Goal: Task Accomplishment & Management: Manage account settings

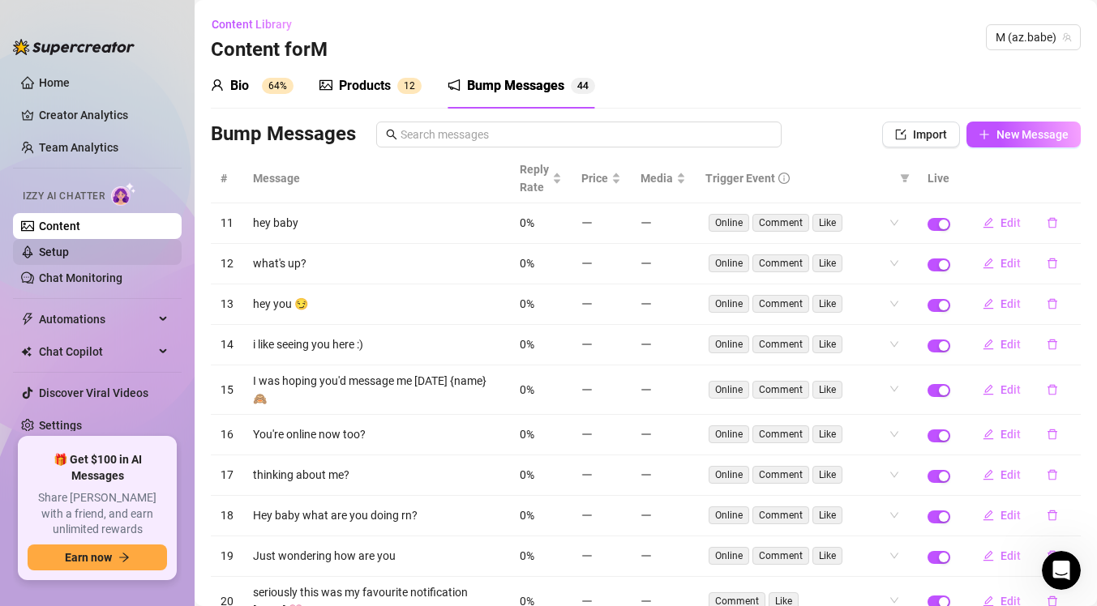
scroll to position [96, 0]
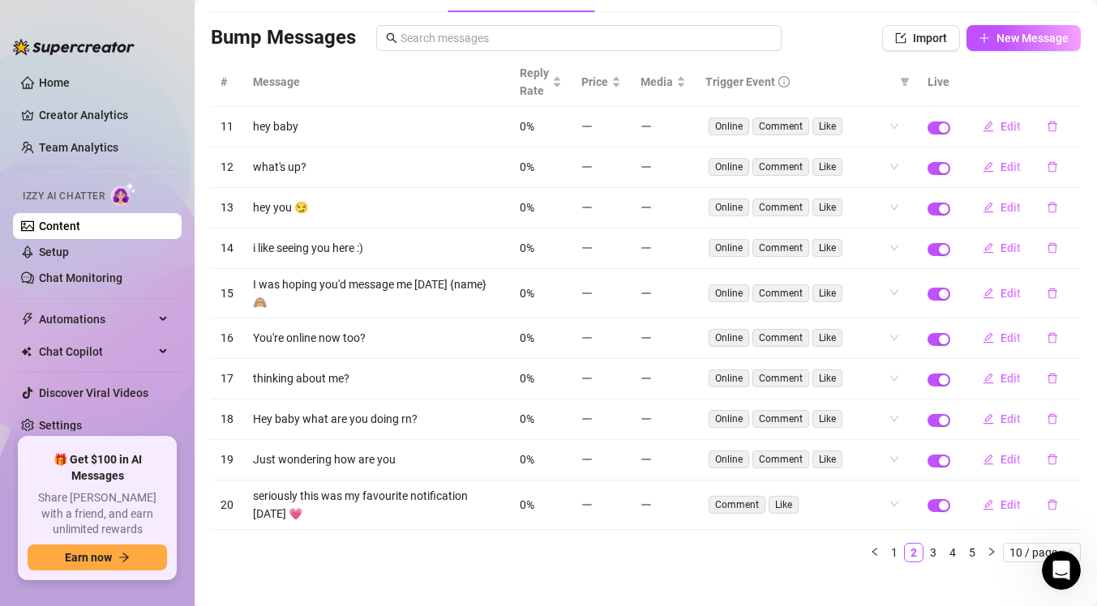
click at [80, 232] on link "Content" at bounding box center [59, 226] width 41 height 13
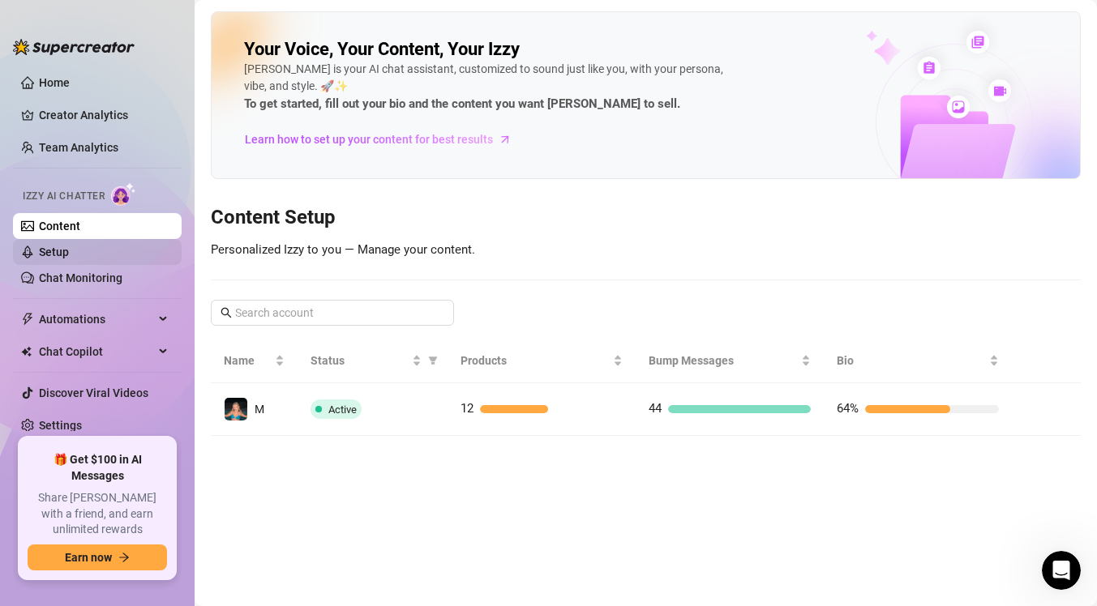
click at [69, 257] on link "Setup" at bounding box center [54, 252] width 30 height 13
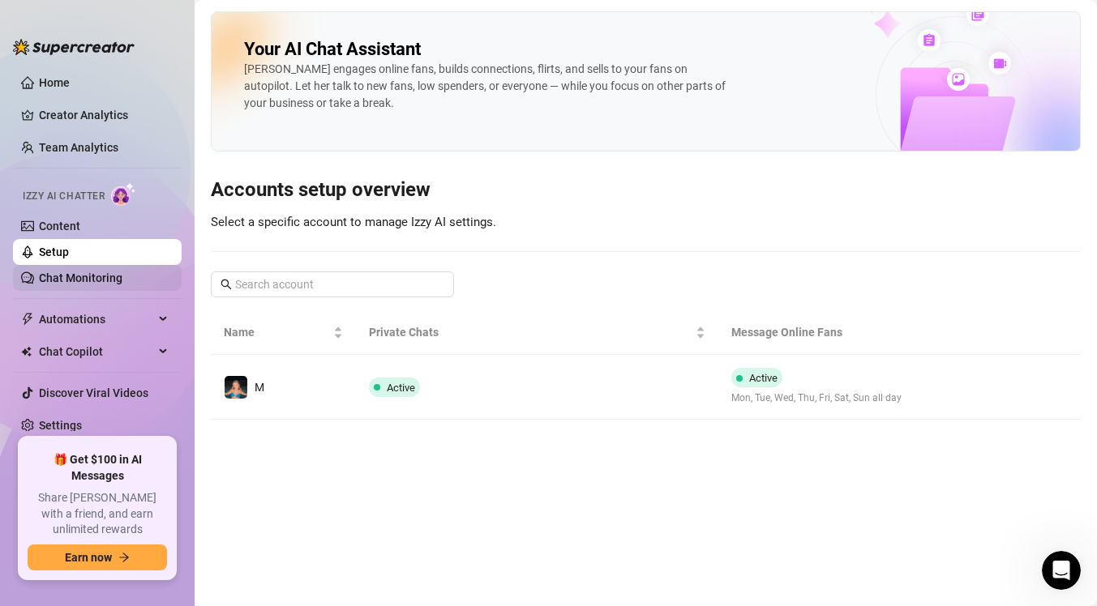
click at [97, 276] on link "Chat Monitoring" at bounding box center [81, 278] width 84 height 13
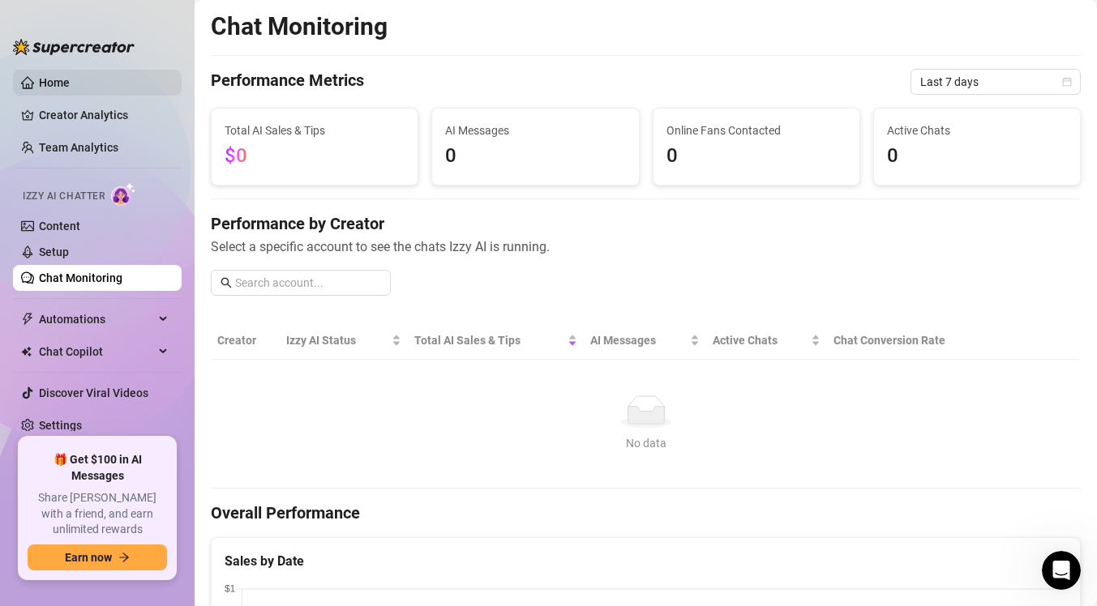
click at [70, 89] on link "Home" at bounding box center [54, 82] width 31 height 13
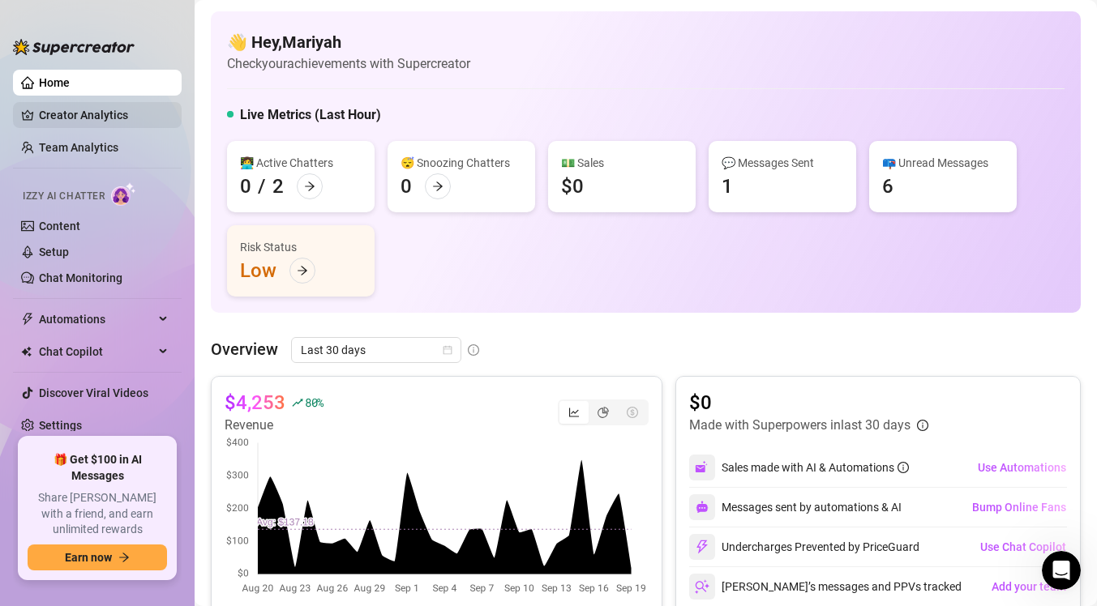
click at [101, 114] on link "Creator Analytics" at bounding box center [104, 115] width 130 height 26
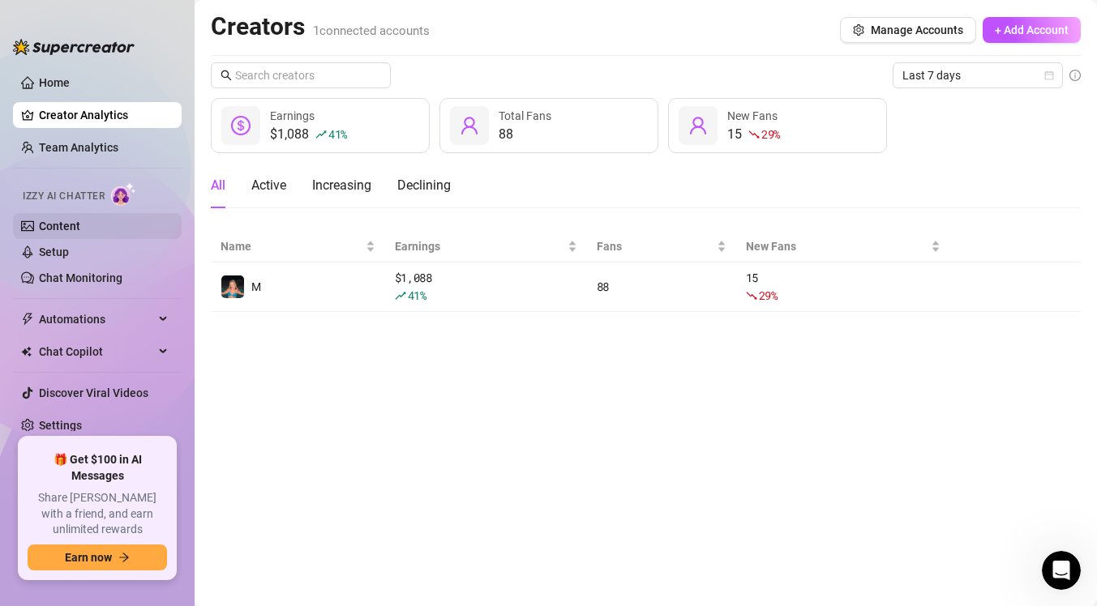
click at [80, 228] on link "Content" at bounding box center [59, 226] width 41 height 13
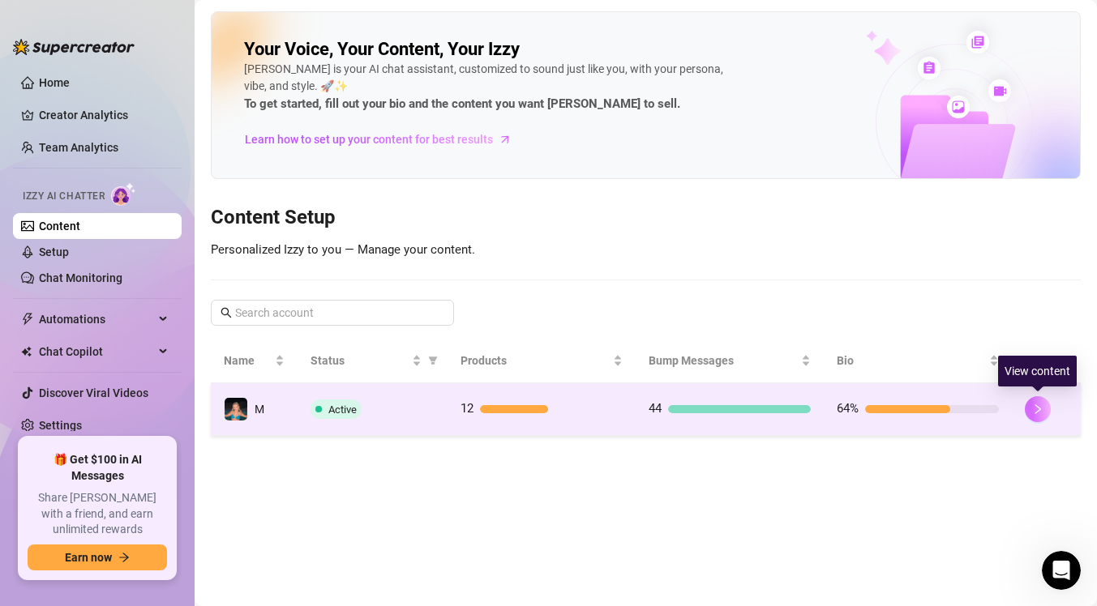
click at [1034, 412] on icon "right" at bounding box center [1037, 409] width 11 height 11
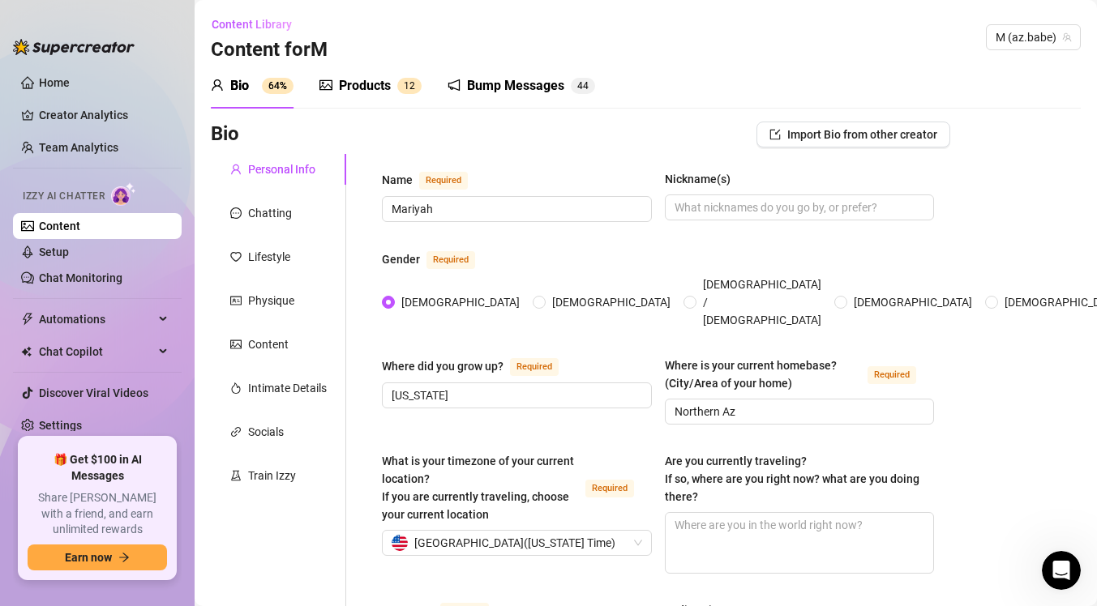
click at [80, 220] on link "Content" at bounding box center [59, 226] width 41 height 13
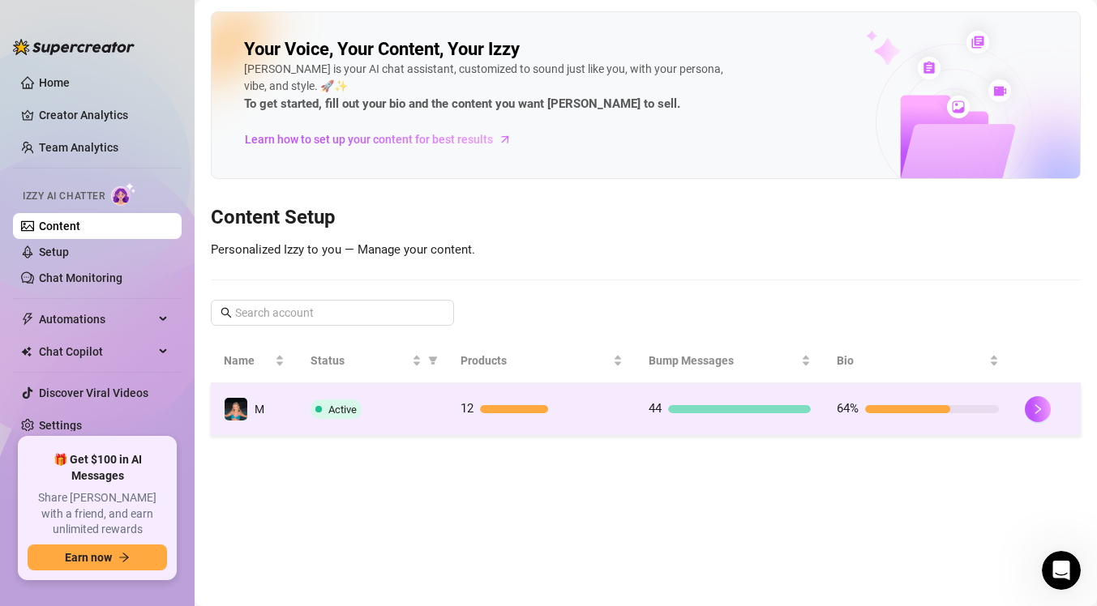
click at [595, 426] on td "12" at bounding box center [542, 410] width 188 height 53
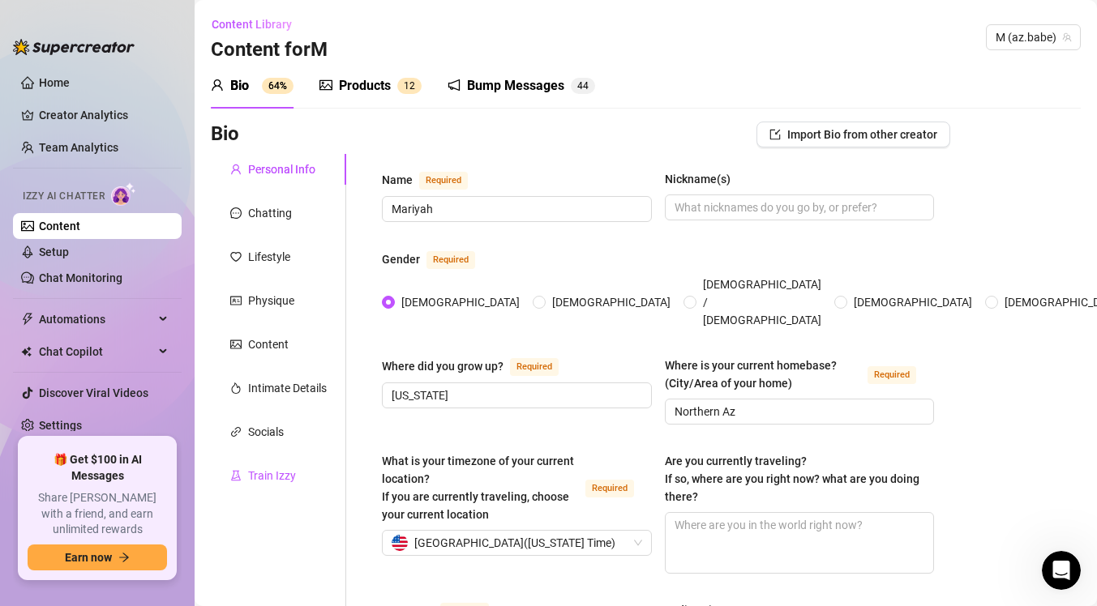
click at [290, 478] on div "Train Izzy" at bounding box center [272, 476] width 48 height 18
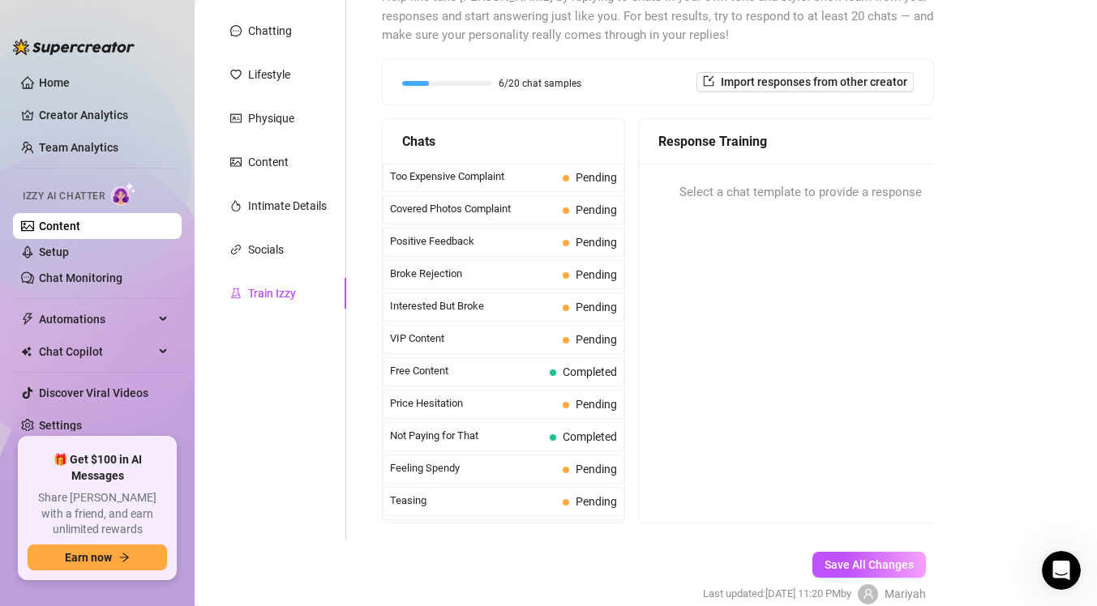
scroll to position [233, 0]
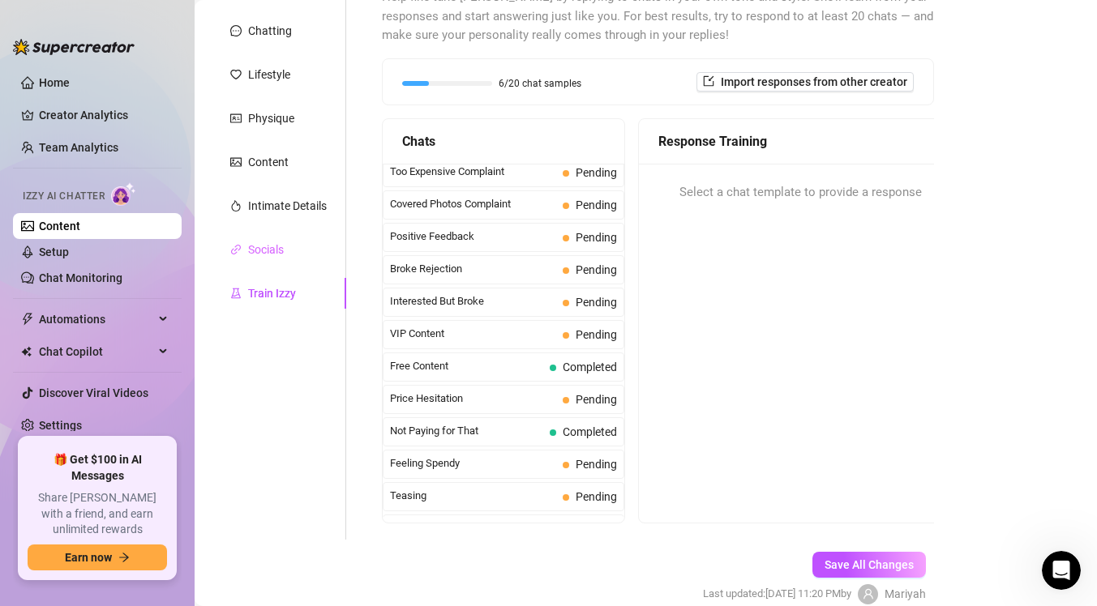
click at [301, 245] on div "Socials" at bounding box center [278, 249] width 135 height 31
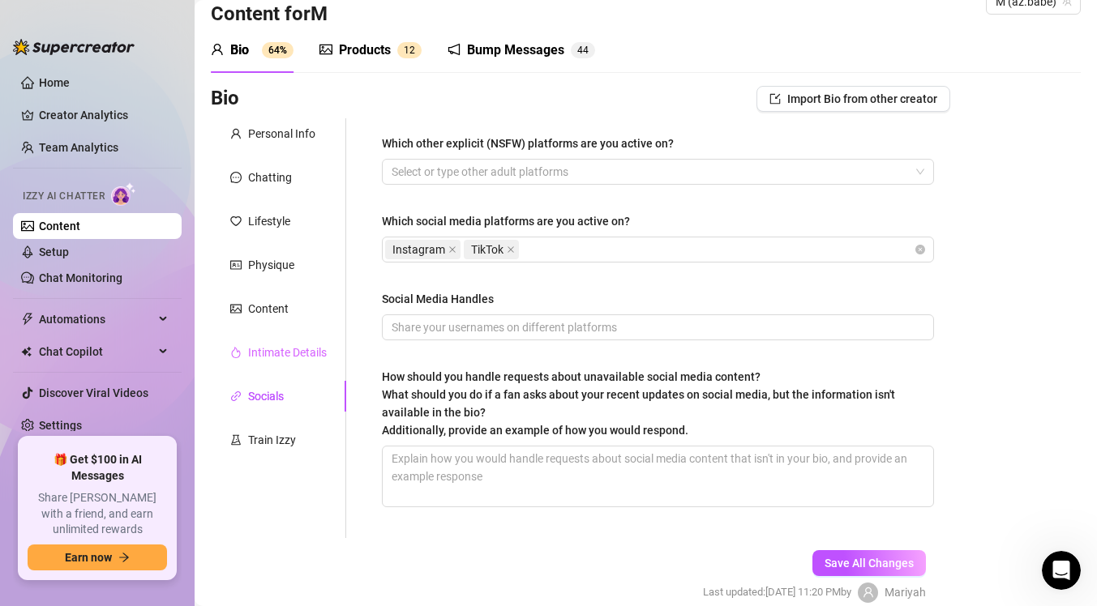
scroll to position [0, 0]
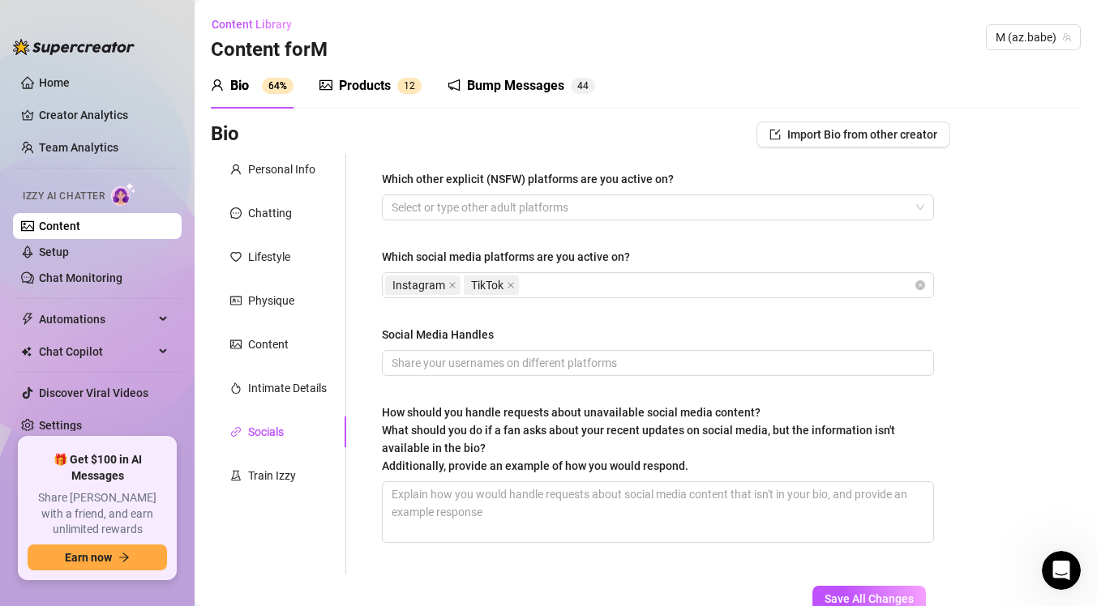
click at [390, 84] on div "Products" at bounding box center [365, 85] width 52 height 19
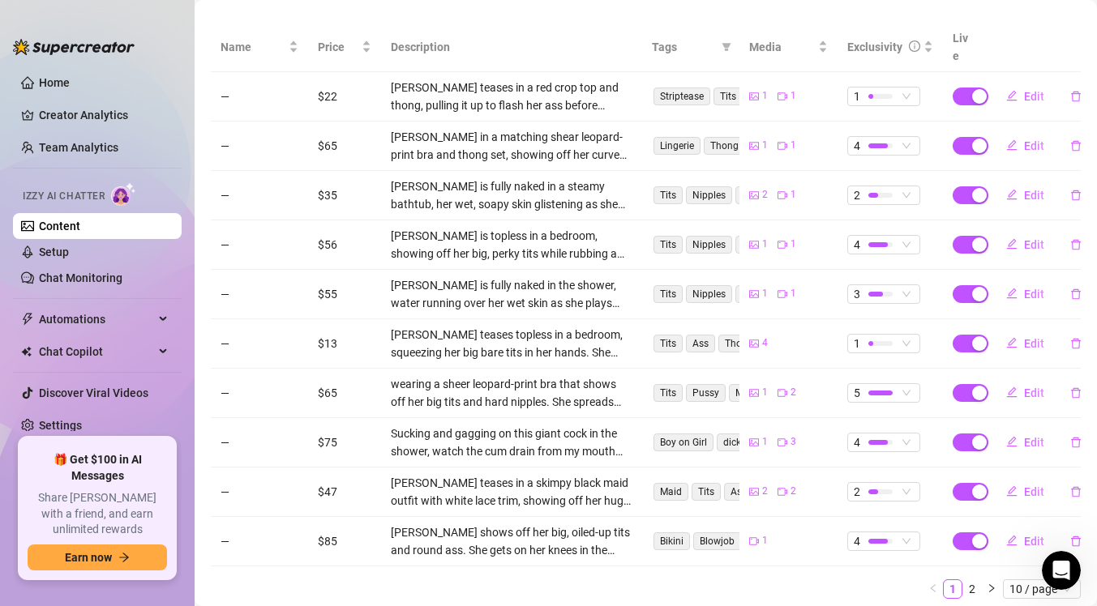
scroll to position [313, 0]
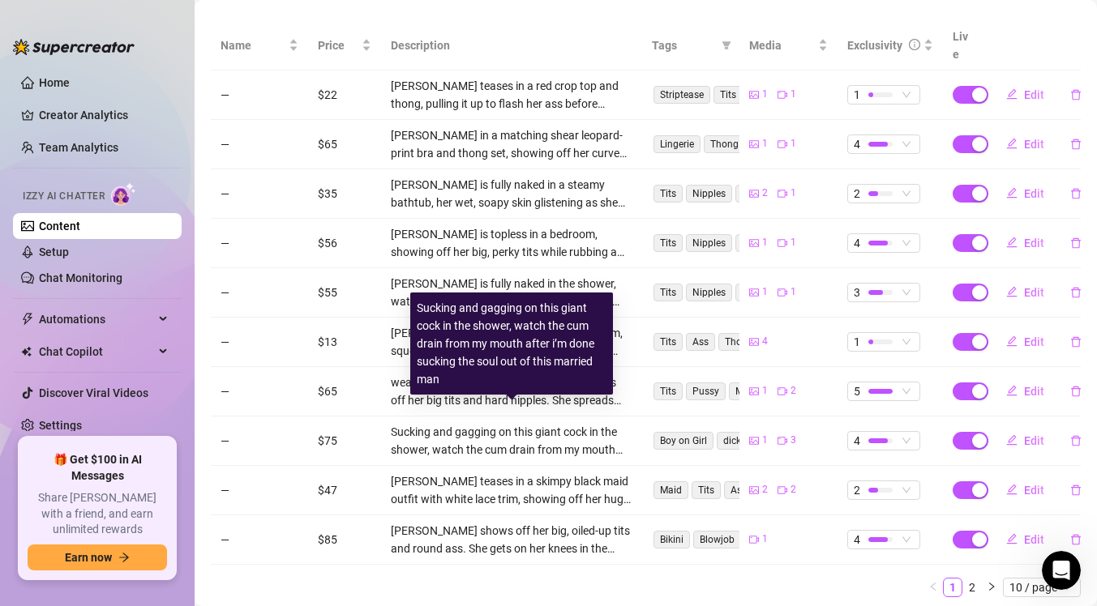
click at [514, 428] on div "Sucking and gagging on this giant cock in the shower, watch the cum drain from …" at bounding box center [512, 441] width 242 height 36
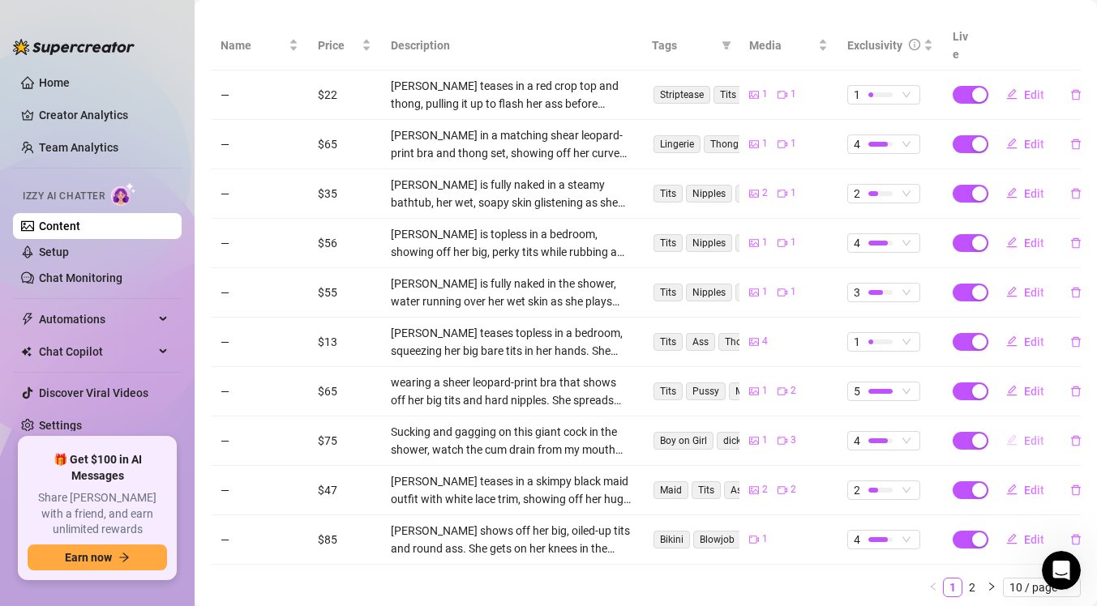
click at [1015, 435] on icon "edit" at bounding box center [1011, 440] width 11 height 11
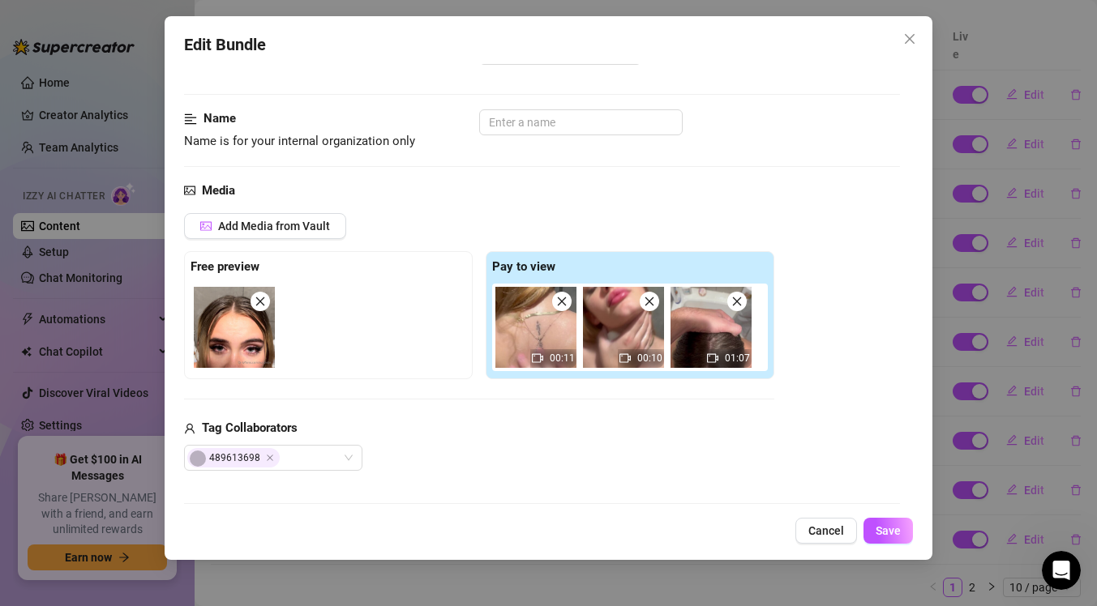
scroll to position [101, 0]
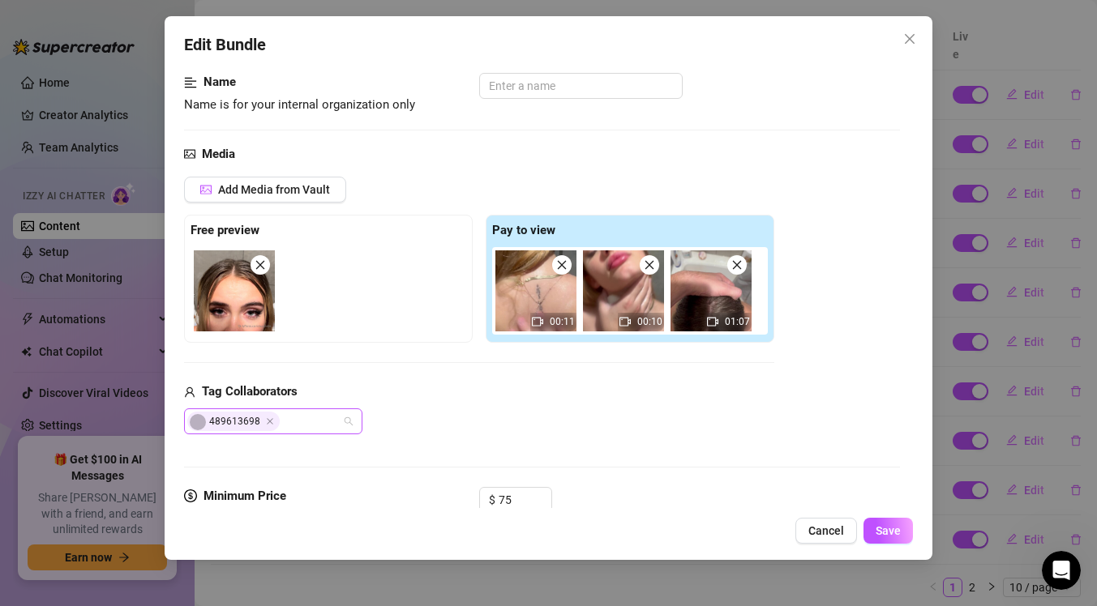
click at [289, 419] on div "489613698" at bounding box center [264, 421] width 155 height 23
click at [911, 32] on icon "close" at bounding box center [909, 38] width 13 height 13
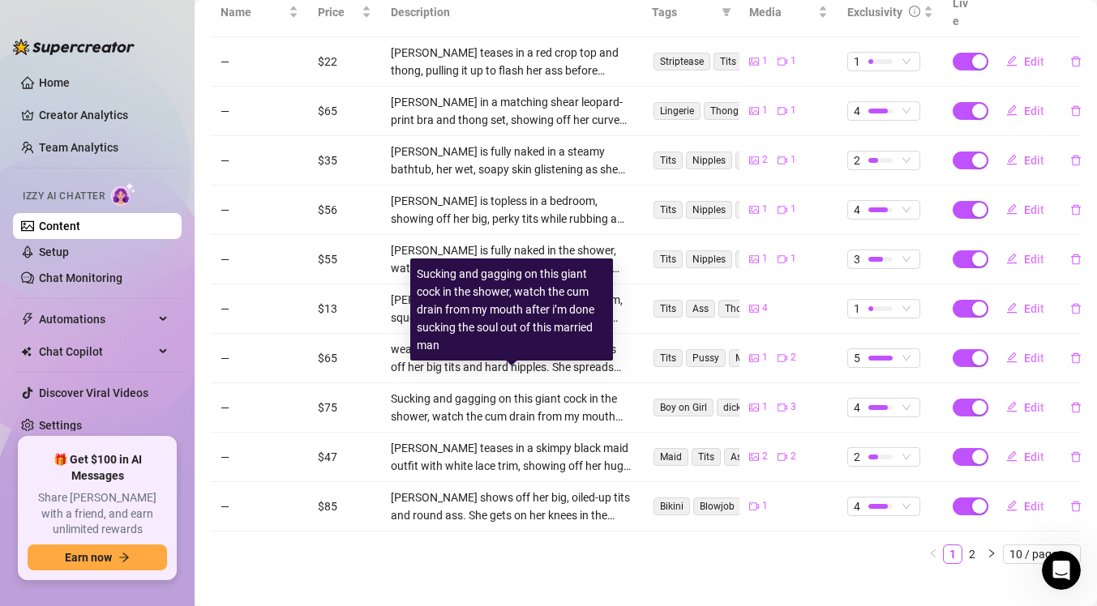
scroll to position [347, 0]
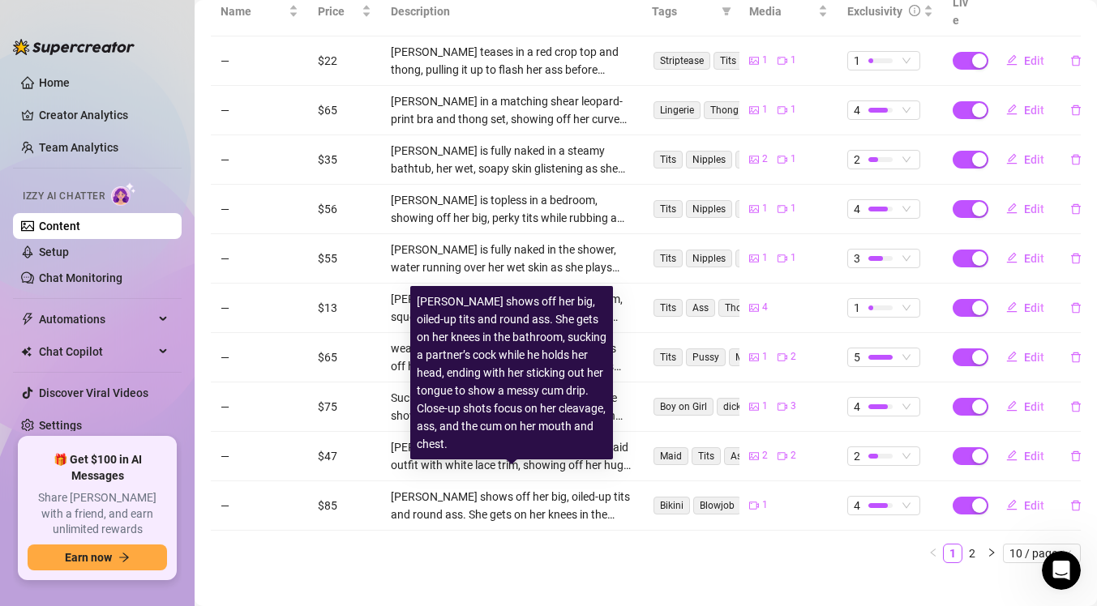
click at [610, 488] on div "[PERSON_NAME] shows off her big, oiled-up tits and round ass. She gets on her k…" at bounding box center [512, 506] width 242 height 36
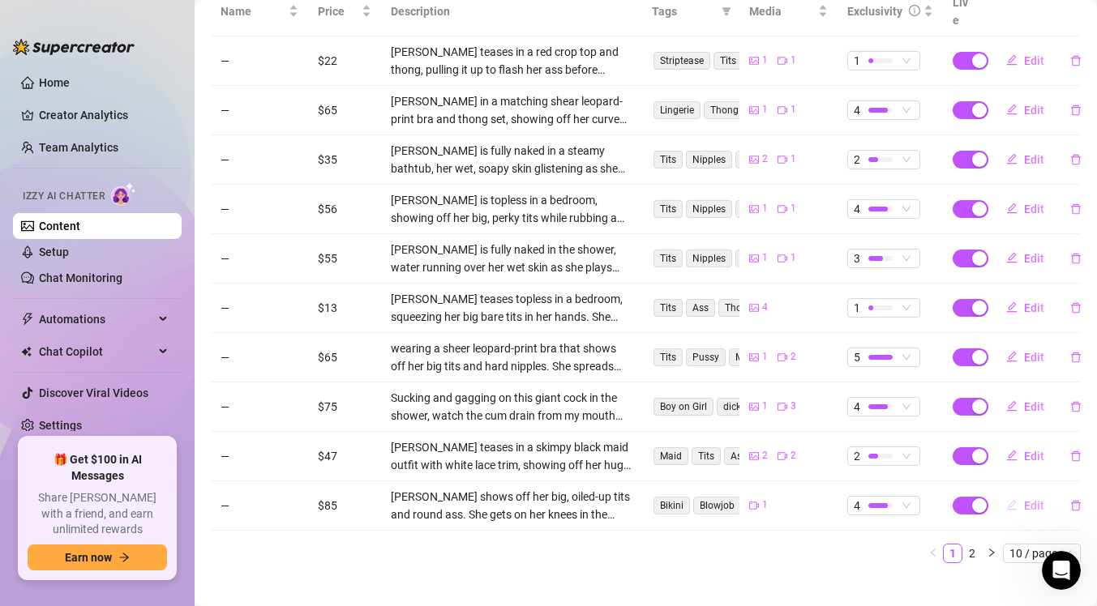
click at [1022, 493] on button "Edit" at bounding box center [1025, 506] width 64 height 26
type textarea "Sucking and gagging on a giant cock in the shower👅💦 Less shy this time 😉 watch …"
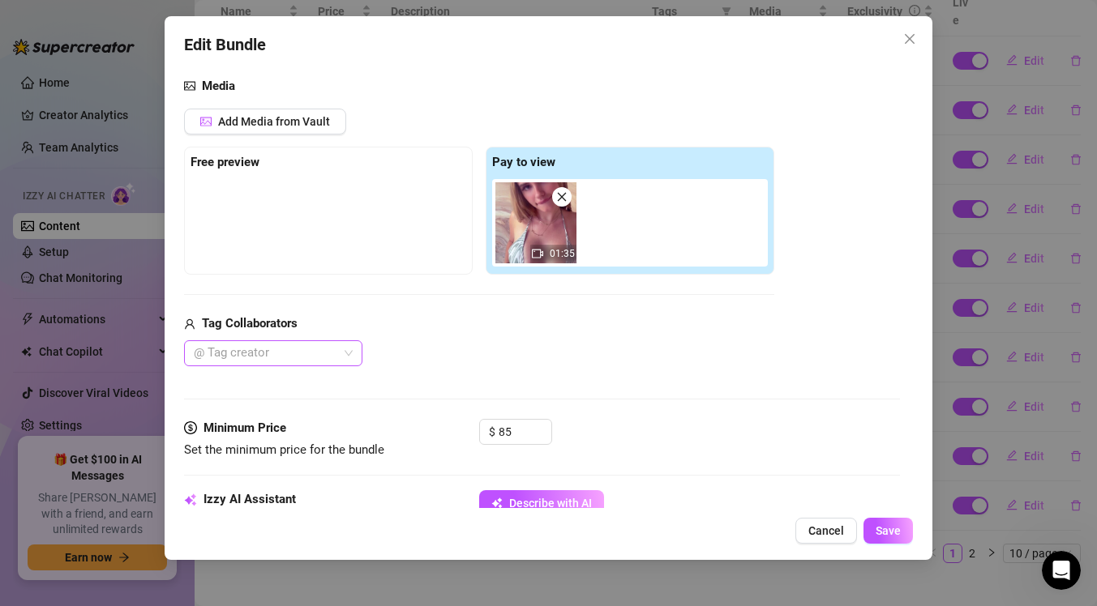
scroll to position [173, 0]
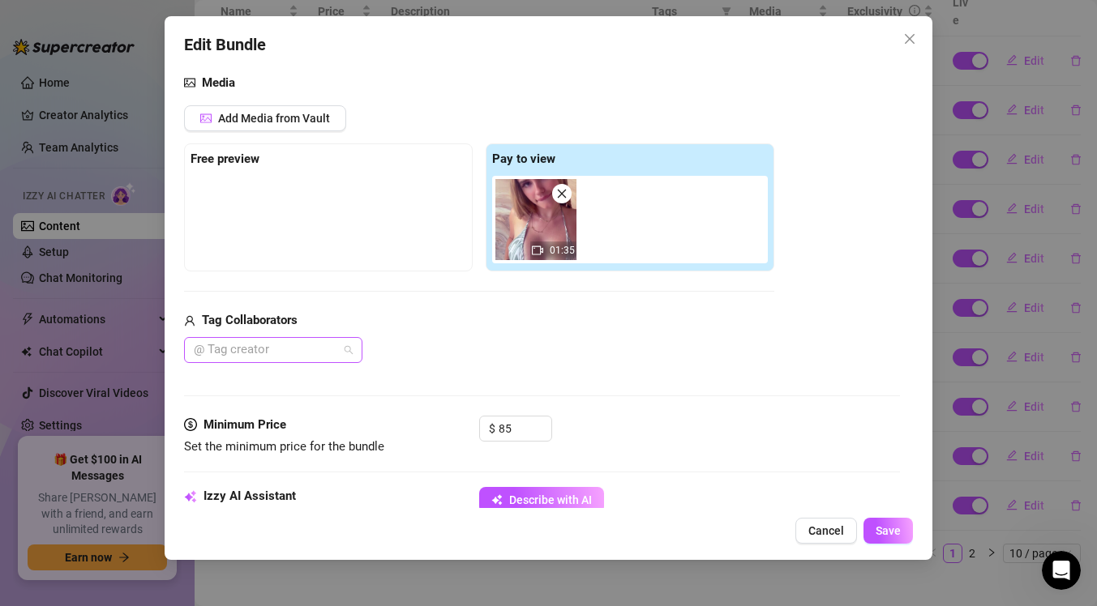
click at [299, 357] on div at bounding box center [264, 350] width 155 height 23
click at [288, 399] on div "Media Add Media from Vault Free preview Pay to view 01:35 Tag Collaborators @ T…" at bounding box center [542, 245] width 716 height 342
click at [294, 359] on div at bounding box center [264, 350] width 155 height 23
click at [294, 387] on div "Man" at bounding box center [273, 383] width 152 height 18
click at [891, 534] on span "Save" at bounding box center [888, 531] width 25 height 13
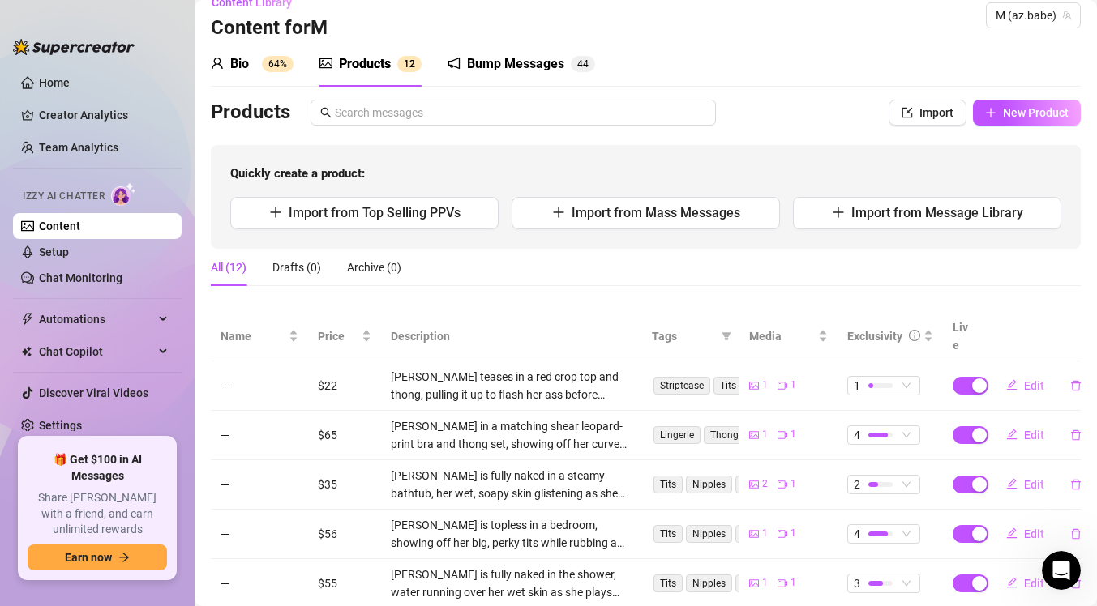
scroll to position [0, 0]
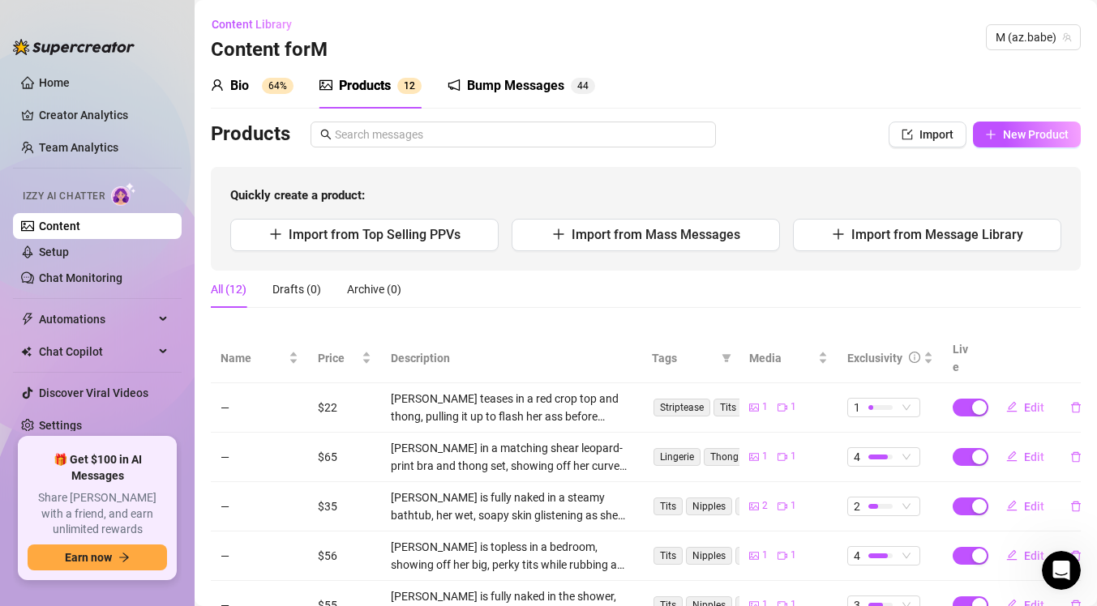
click at [485, 95] on div "Bump Messages" at bounding box center [515, 85] width 97 height 19
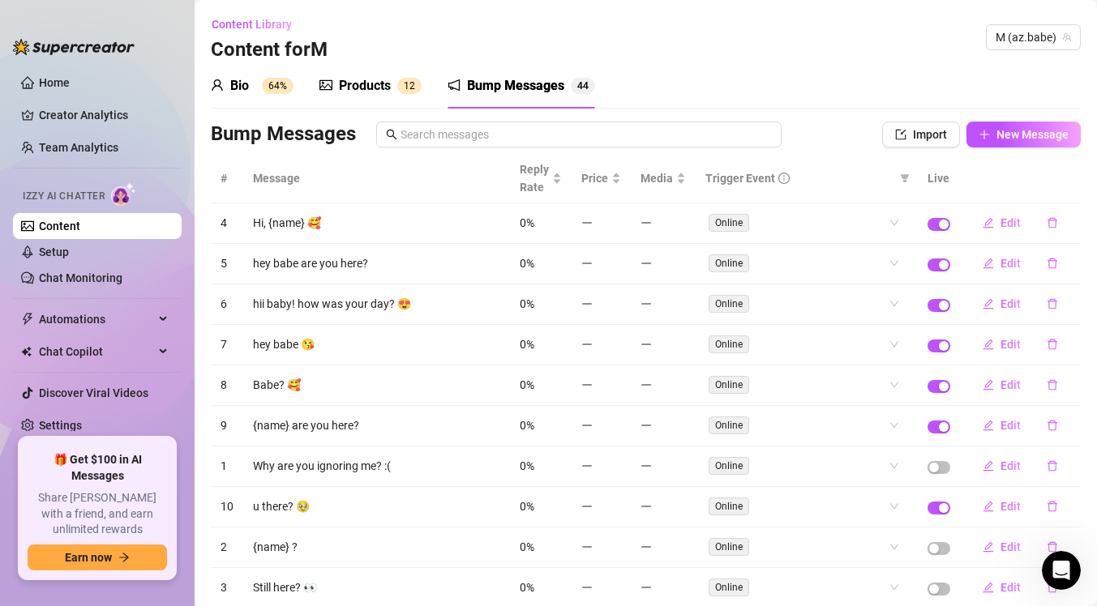
click at [385, 89] on div "Products" at bounding box center [365, 85] width 52 height 19
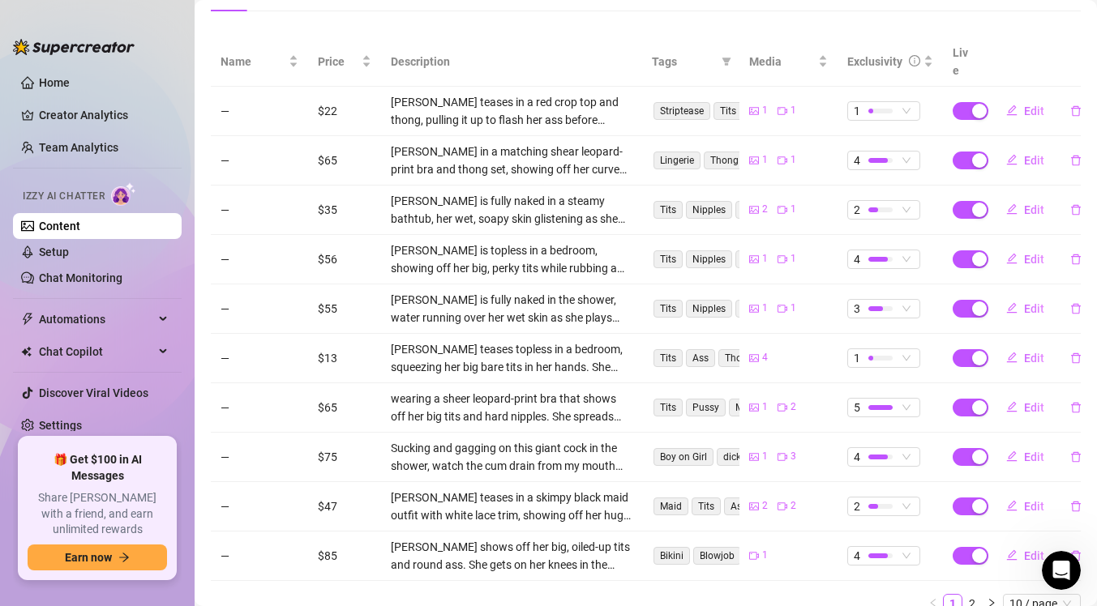
scroll to position [315, 0]
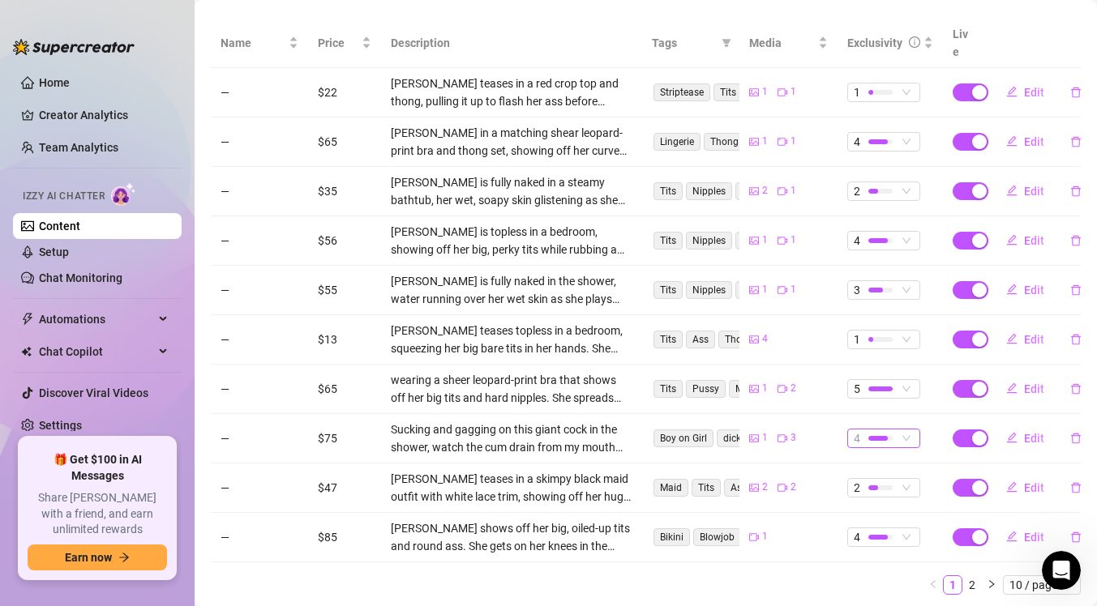
click at [890, 431] on div at bounding box center [880, 438] width 24 height 15
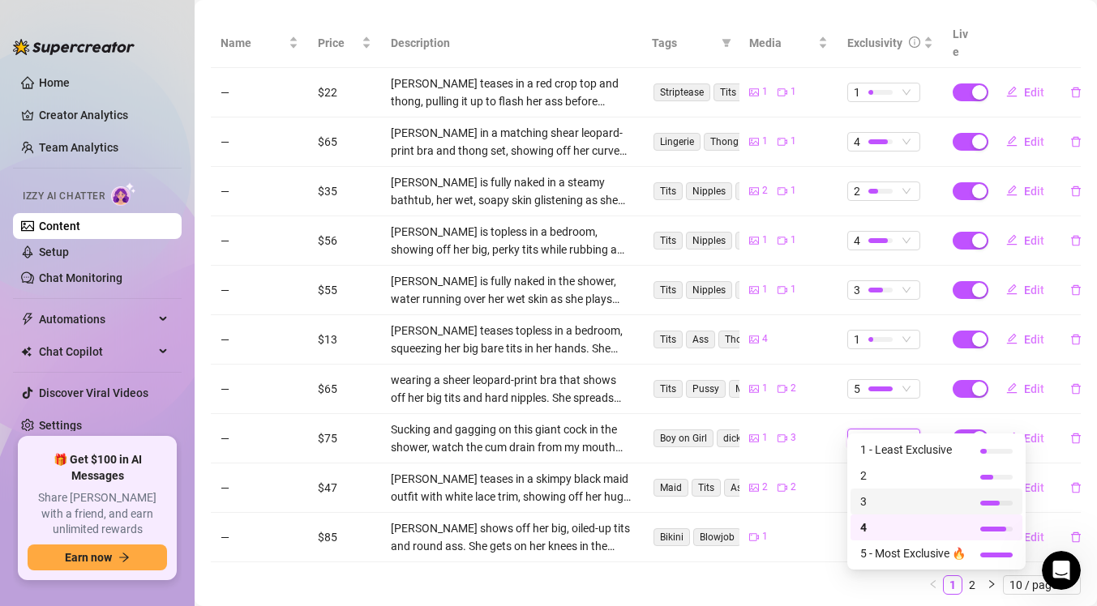
click at [886, 505] on span "3" at bounding box center [912, 502] width 105 height 18
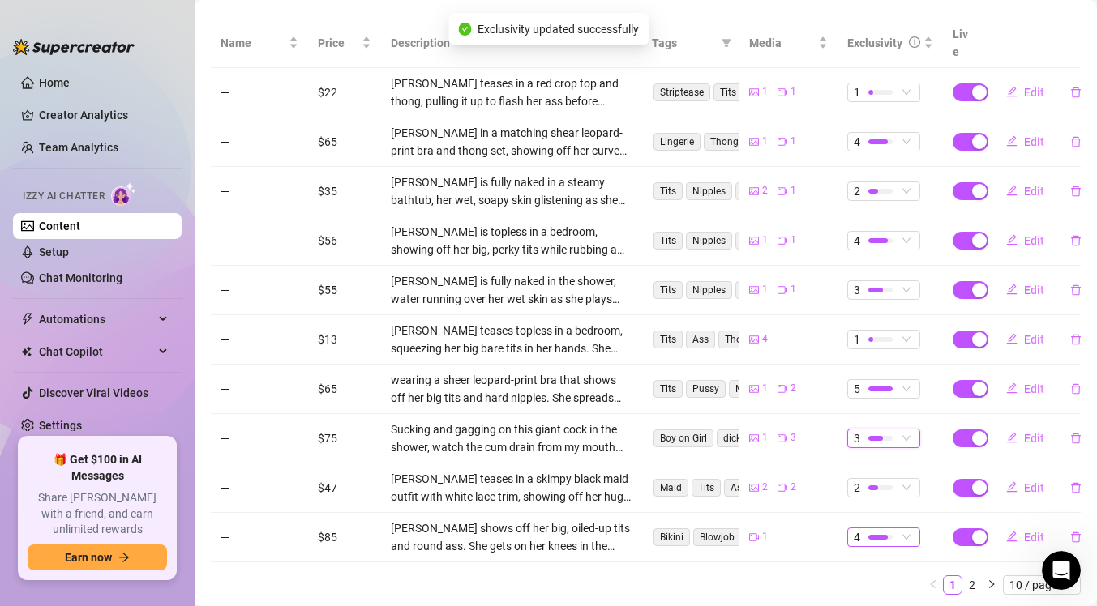
click at [886, 529] on div at bounding box center [880, 536] width 24 height 15
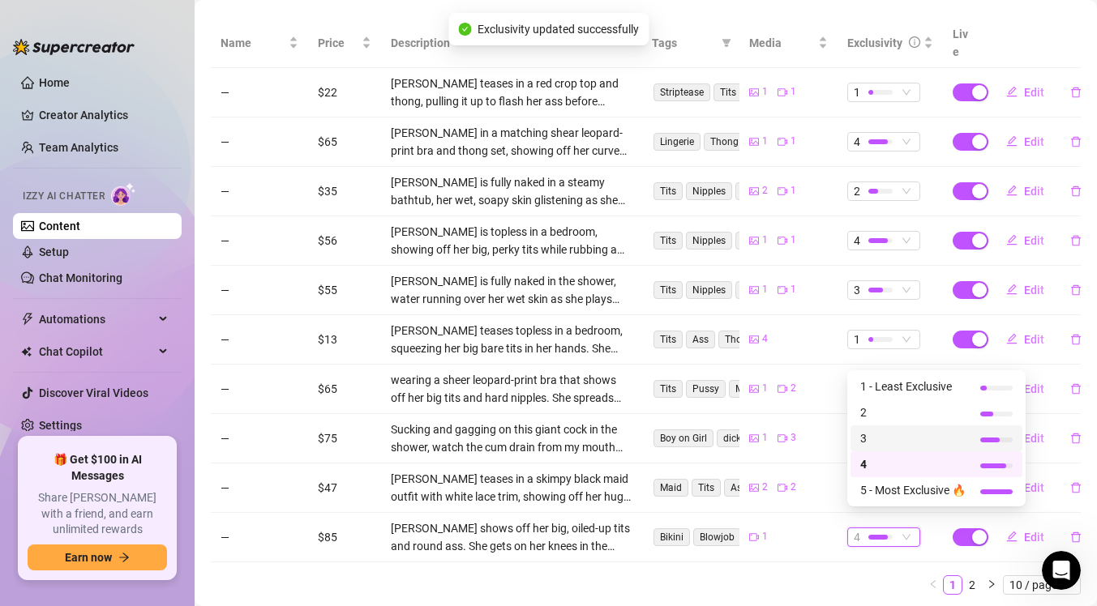
click at [890, 435] on span "3" at bounding box center [912, 439] width 105 height 18
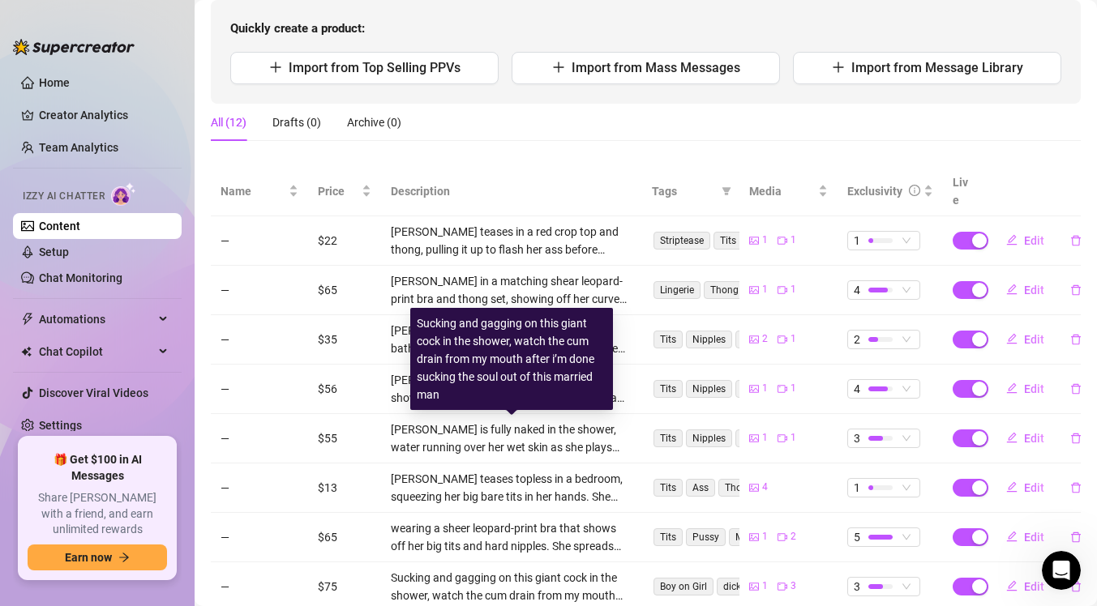
scroll to position [0, 0]
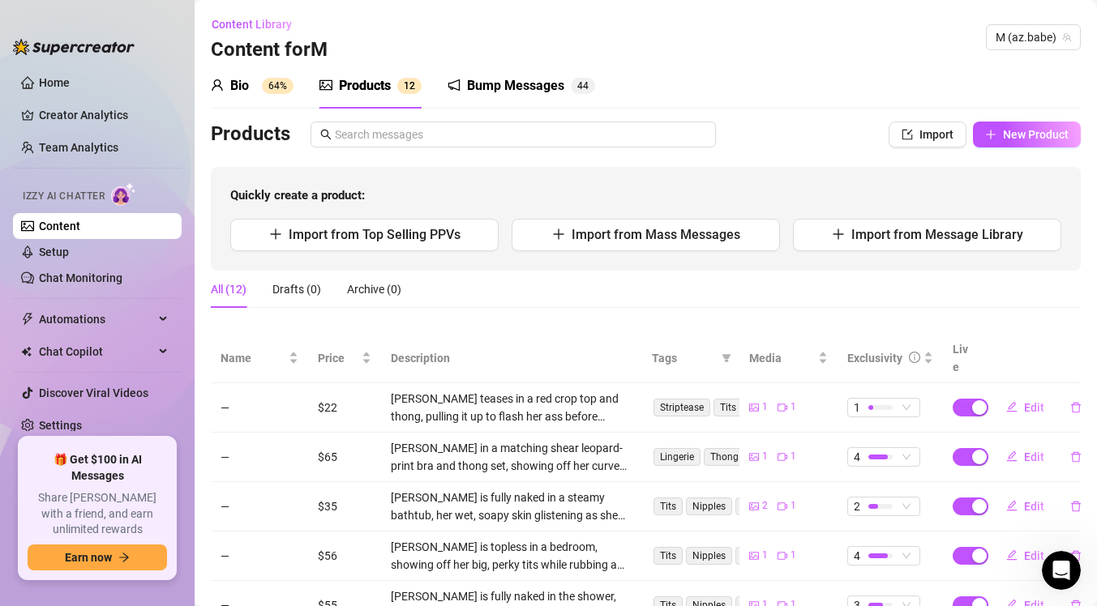
click at [500, 93] on div "Bump Messages" at bounding box center [515, 85] width 97 height 19
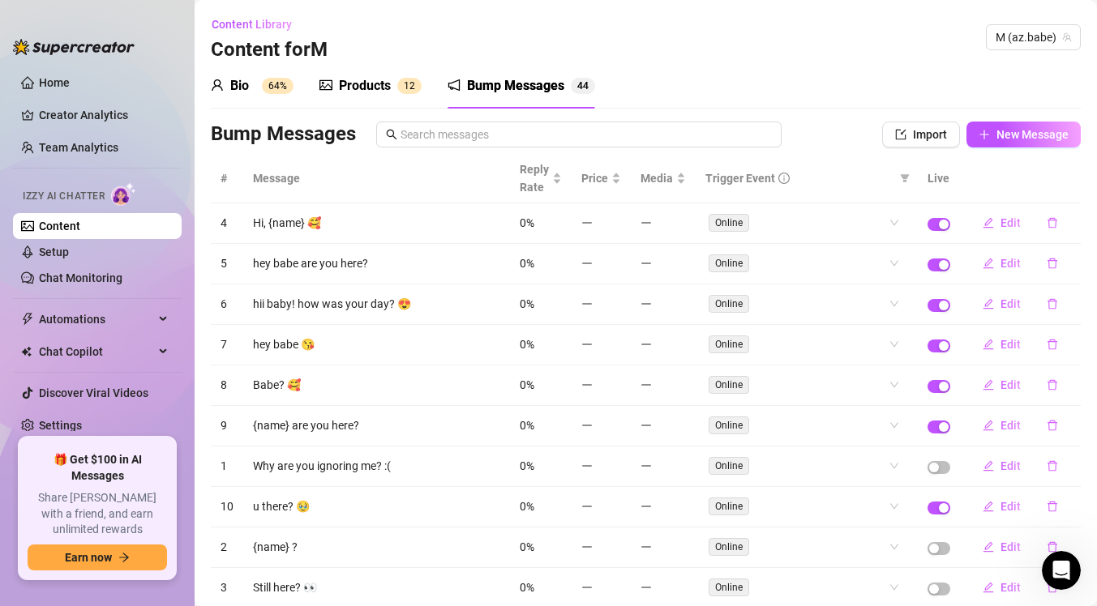
click at [270, 84] on sup "64%" at bounding box center [278, 86] width 32 height 16
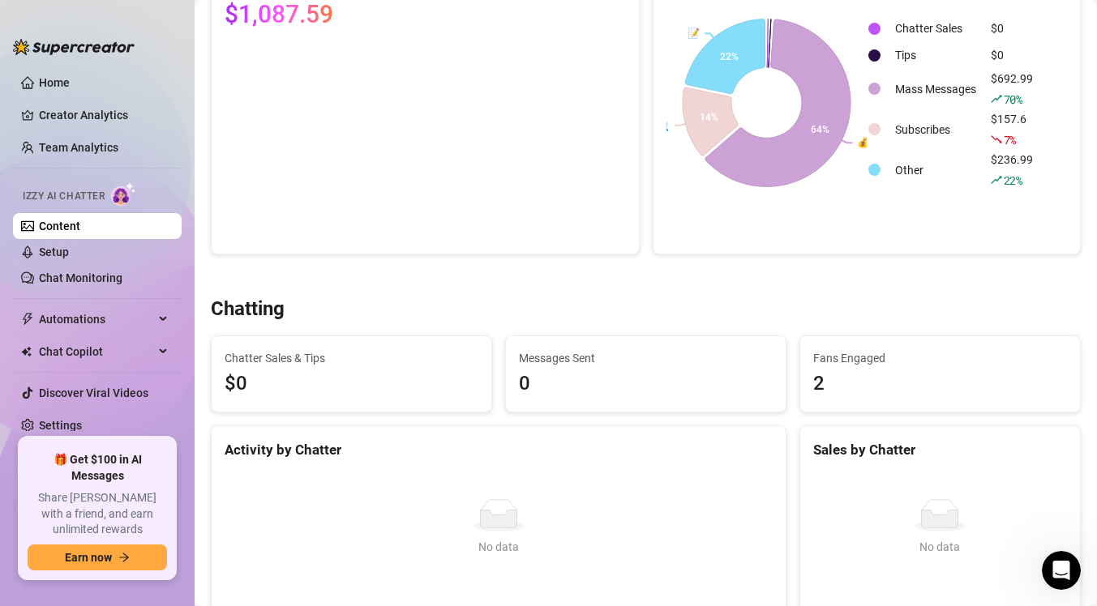
scroll to position [148, 0]
